Goal: Task Accomplishment & Management: Use online tool/utility

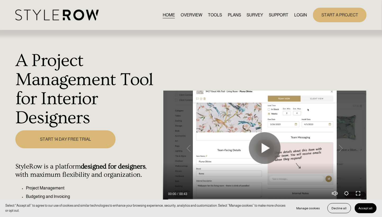
click at [299, 16] on link "LOGIN" at bounding box center [300, 14] width 13 height 7
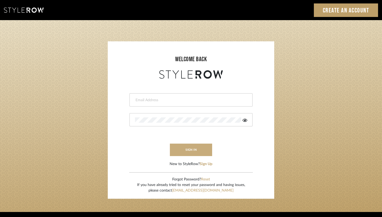
type input "Damian@studiodb.com"
click at [188, 144] on button "sign in" at bounding box center [191, 149] width 42 height 12
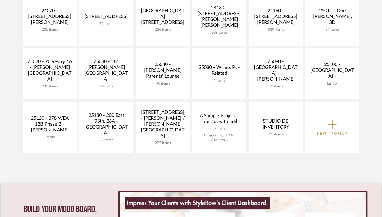
scroll to position [264, 0]
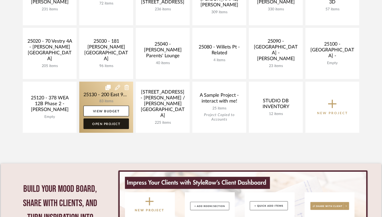
click at [106, 124] on link "Open Project" at bounding box center [106, 123] width 45 height 11
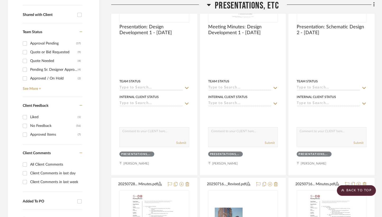
scroll to position [212, 0]
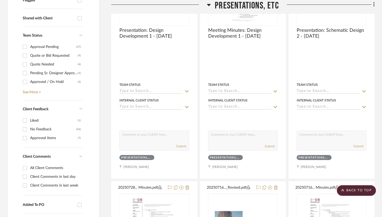
click at [33, 46] on div "Approval Pending" at bounding box center [53, 47] width 46 height 8
click at [29, 46] on input "Approval Pending (37)" at bounding box center [25, 47] width 8 height 8
checkbox input "true"
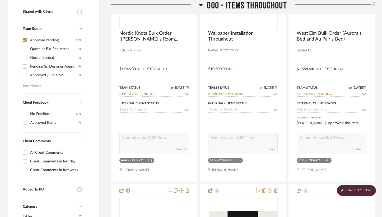
scroll to position [235, 0]
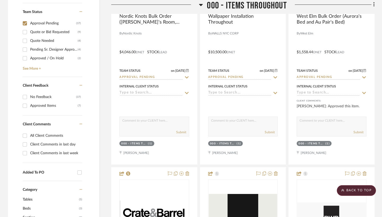
click at [40, 151] on div "Client Comments in last week" at bounding box center [55, 153] width 51 height 8
click at [29, 151] on input "Client Comments in last week" at bounding box center [25, 153] width 8 height 8
checkbox input "true"
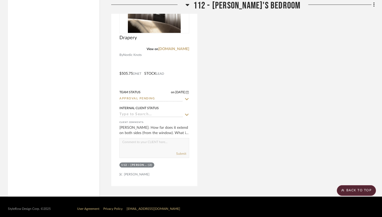
scroll to position [1250, 0]
